Goal: Use online tool/utility: Utilize a website feature to perform a specific function

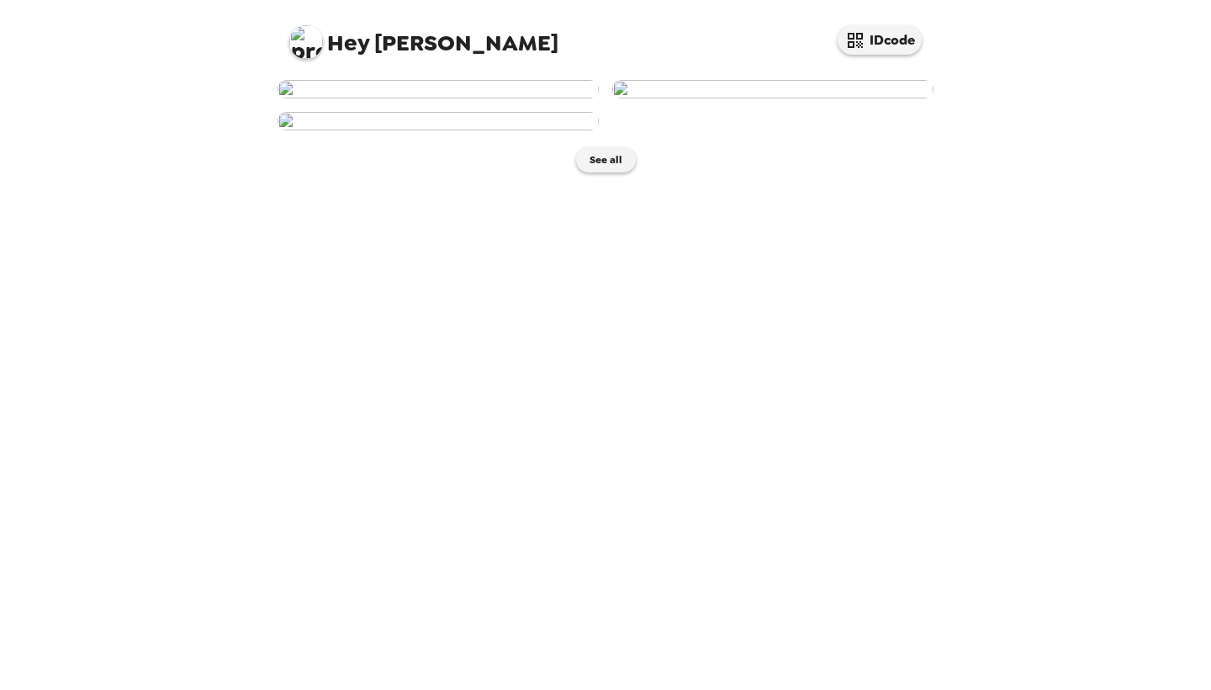
scroll to position [30, 0]
click at [370, 98] on img at bounding box center [438, 89] width 321 height 19
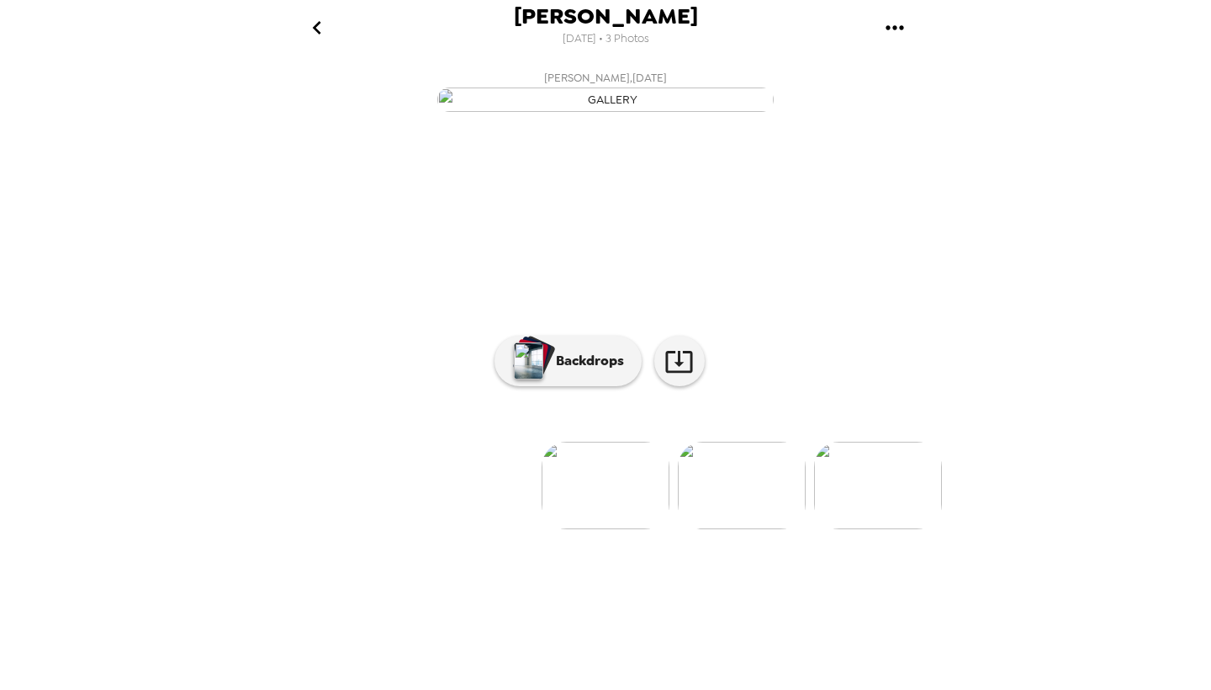
scroll to position [37, 0]
click at [590, 371] on p "Backdrops" at bounding box center [586, 361] width 77 height 20
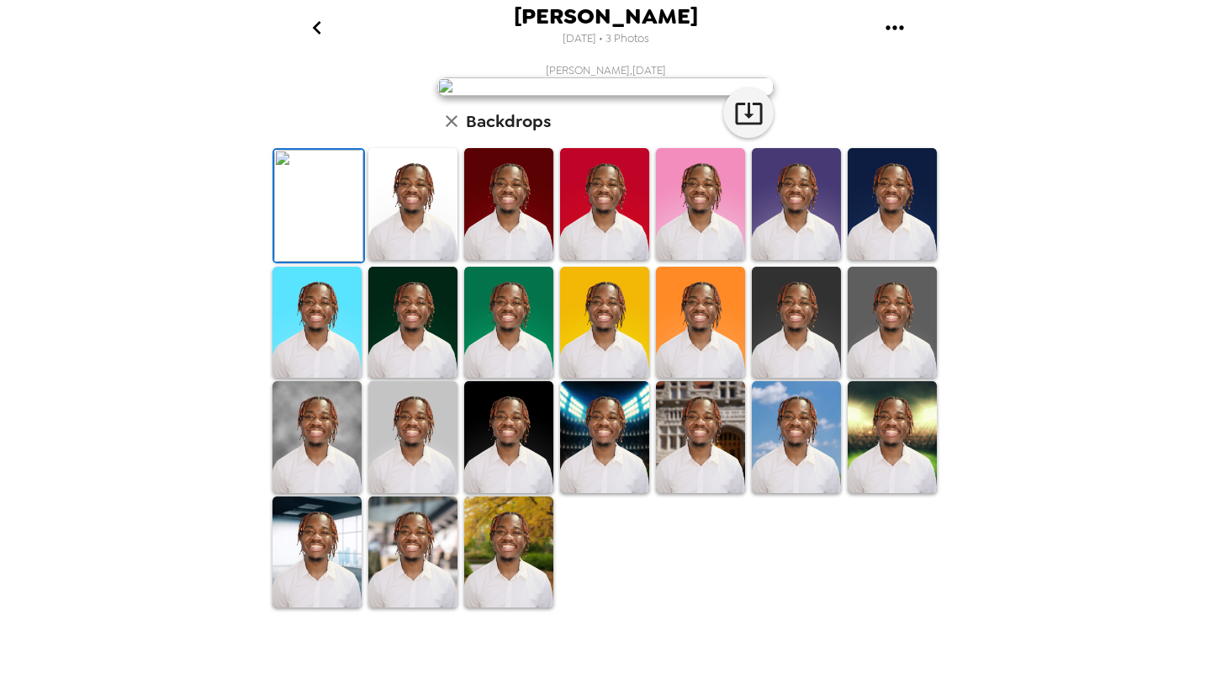
scroll to position [190, 0]
click at [434, 260] on img at bounding box center [412, 204] width 89 height 112
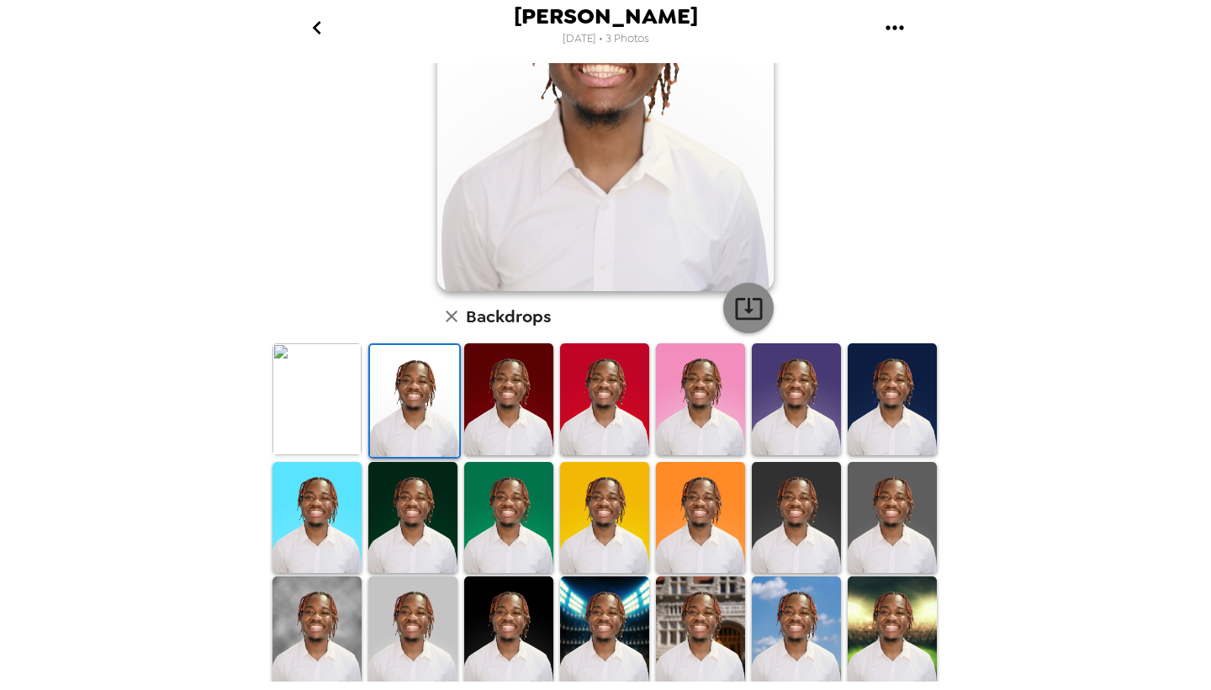
click at [754, 299] on icon "button" at bounding box center [748, 309] width 27 height 22
